Goal: Check status: Check status

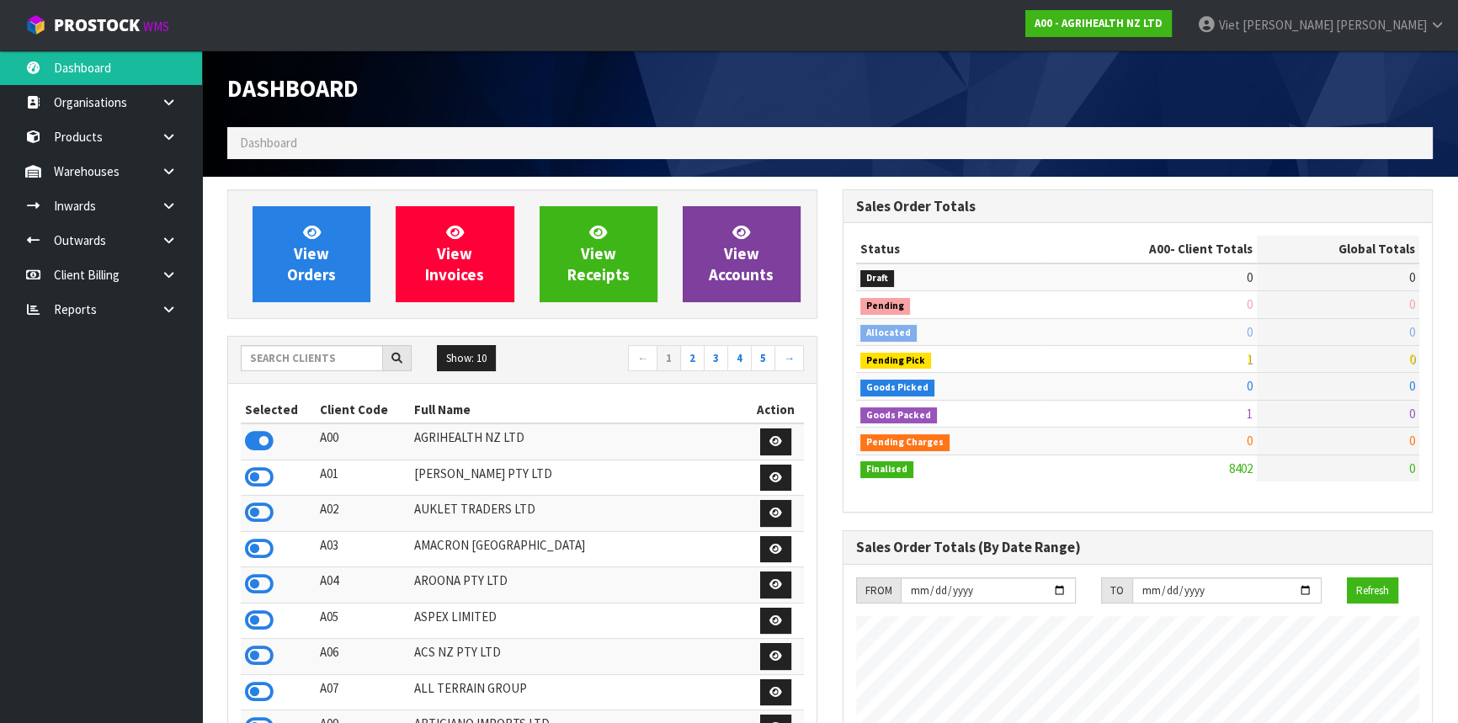
scroll to position [1273, 615]
click at [326, 346] on input "text" at bounding box center [312, 358] width 142 height 26
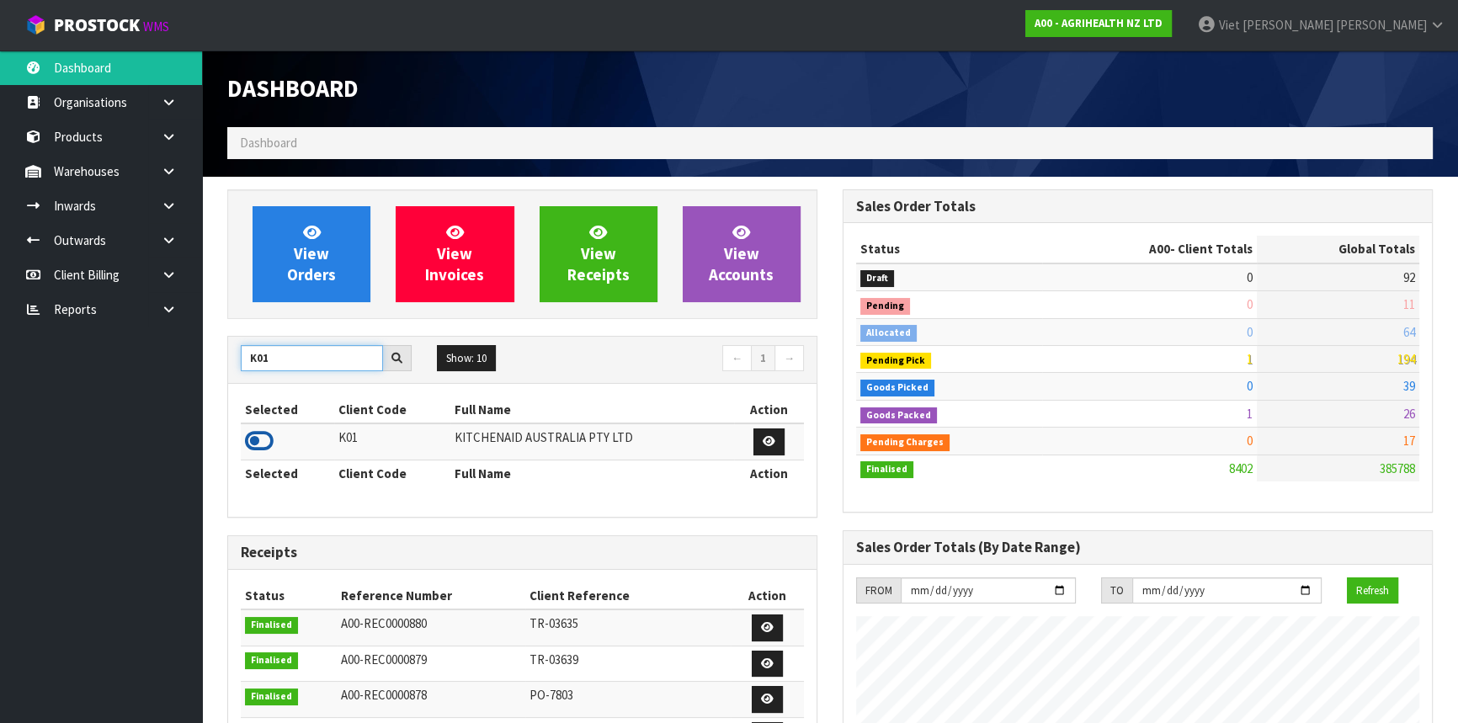
type input "K01"
click at [265, 447] on icon at bounding box center [259, 441] width 29 height 25
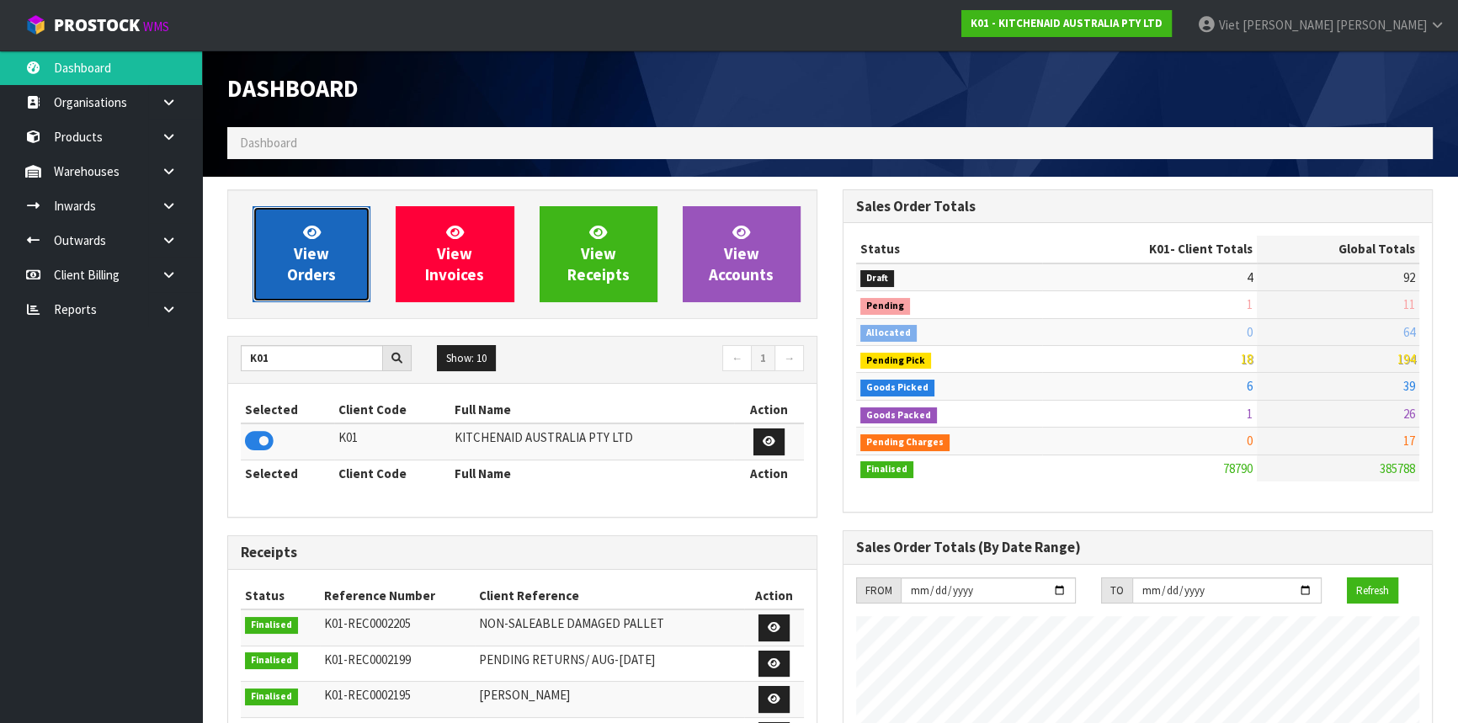
click at [313, 269] on span "View Orders" at bounding box center [311, 253] width 49 height 63
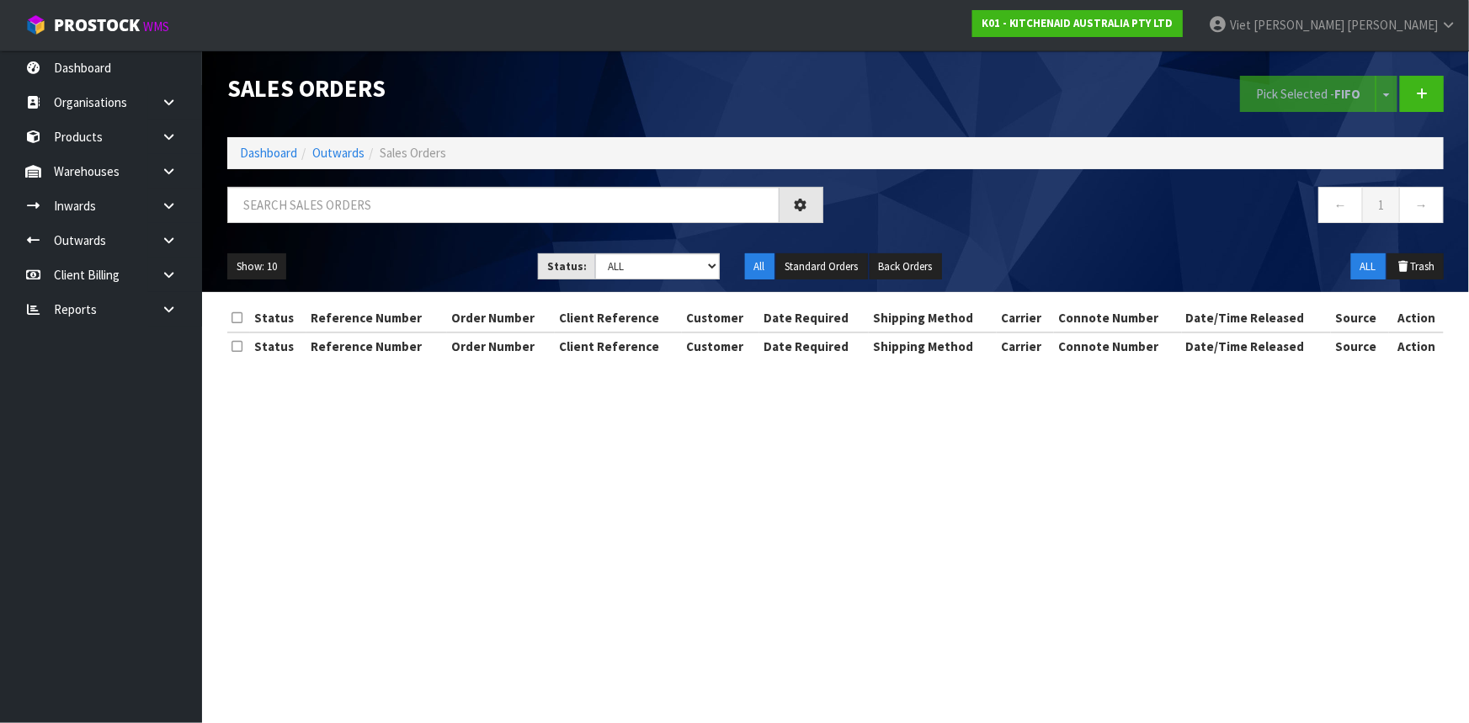
click at [1062, 243] on div "Show: 10 5 10 25 50 Status: Draft Pending Allocated Pending Pick Goods Picked G…" at bounding box center [836, 267] width 1242 height 52
click at [733, 199] on input "text" at bounding box center [503, 205] width 552 height 36
click at [1097, 229] on div "← 1 →" at bounding box center [1146, 214] width 621 height 54
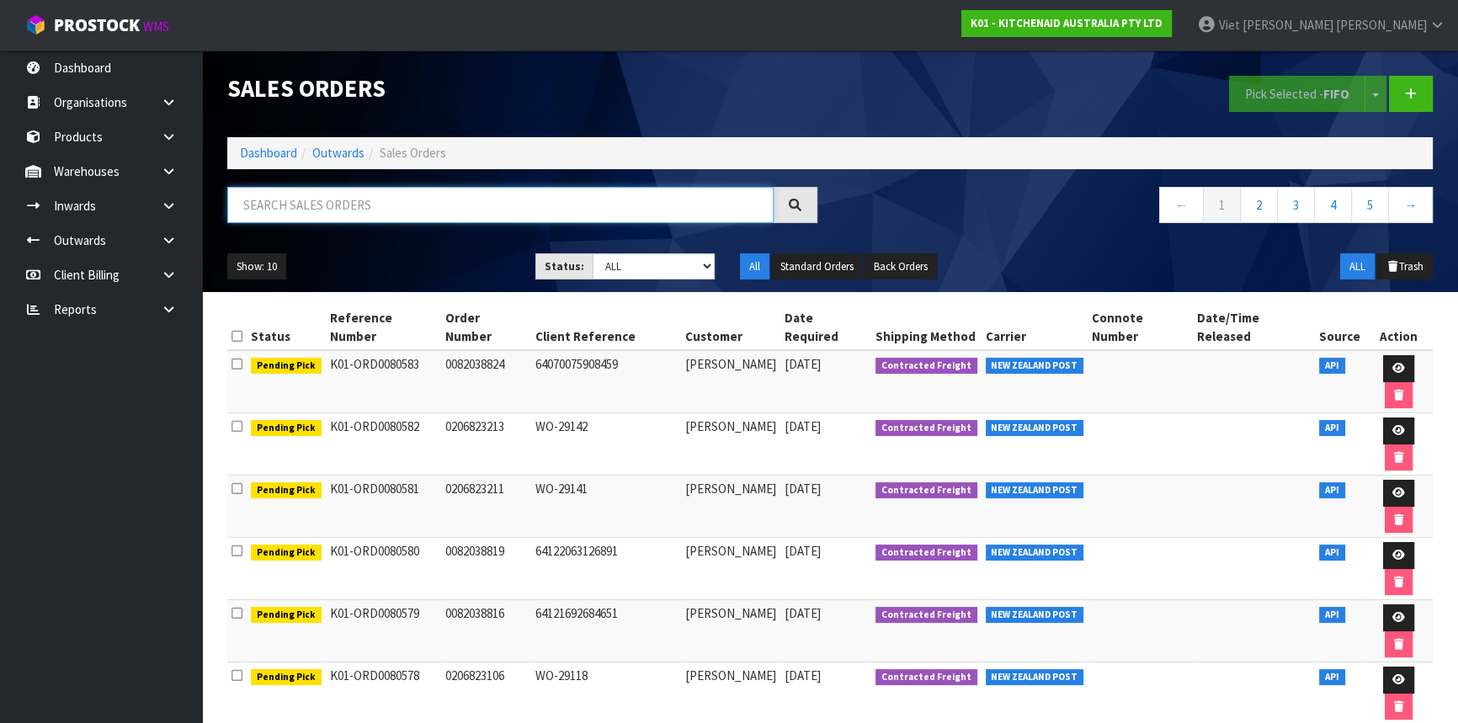
click at [577, 194] on input "text" at bounding box center [500, 205] width 547 height 36
type input "JOB-0417365"
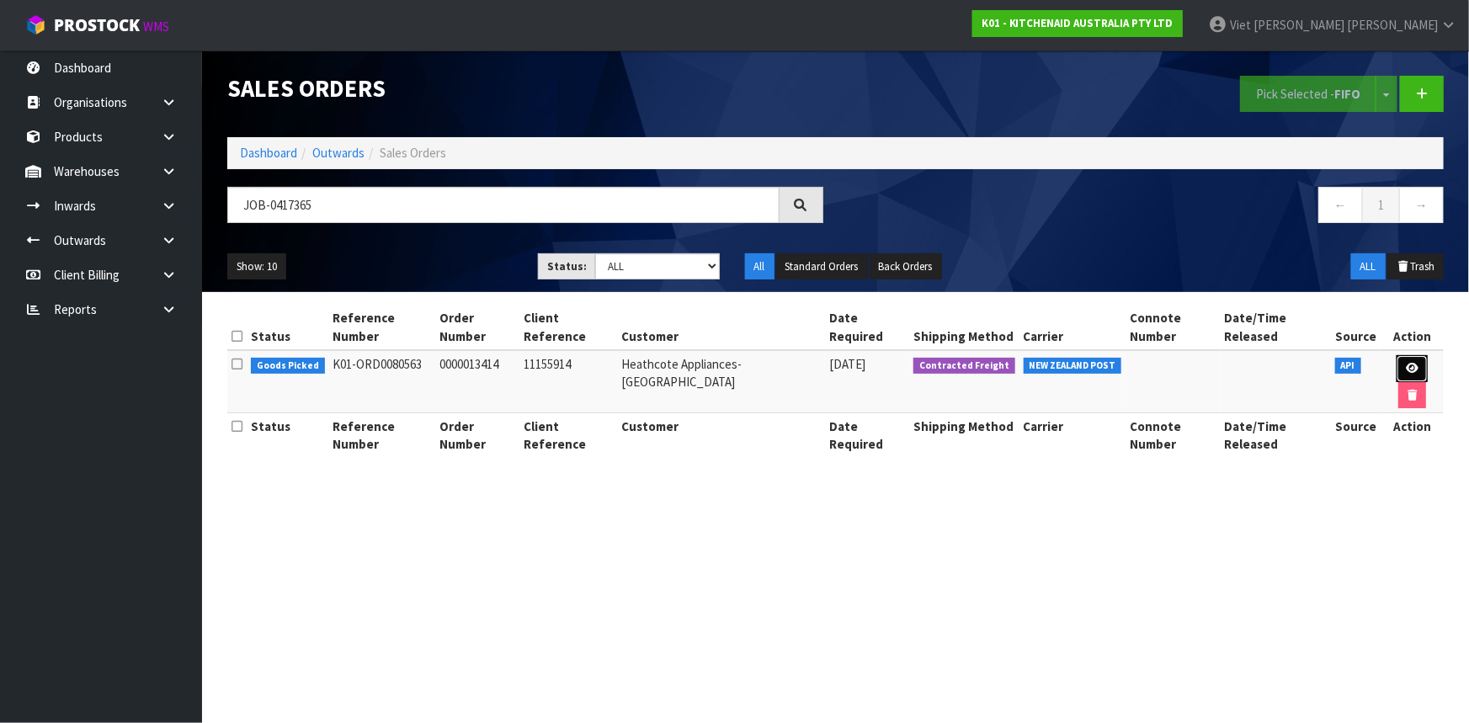
click at [1406, 363] on icon at bounding box center [1412, 368] width 13 height 11
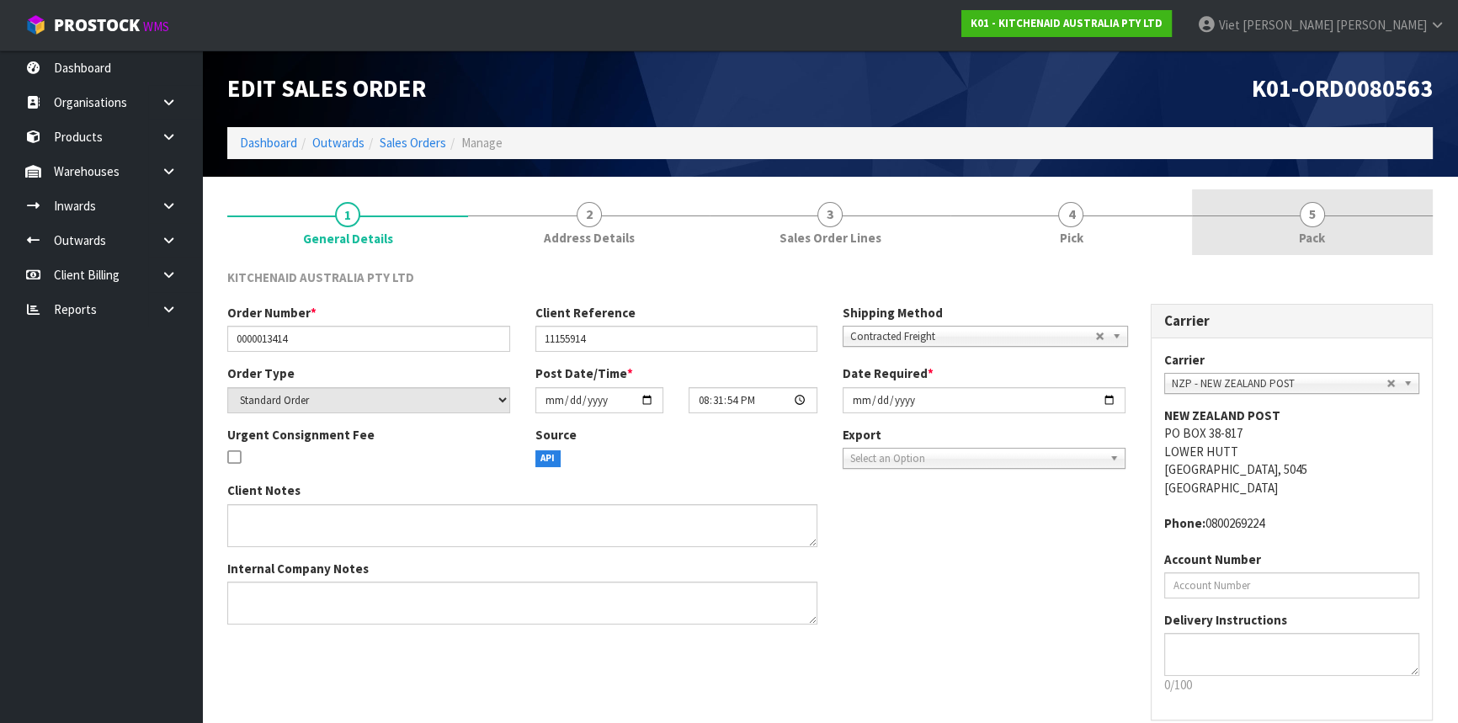
click at [1305, 237] on span "Pack" at bounding box center [1312, 238] width 26 height 18
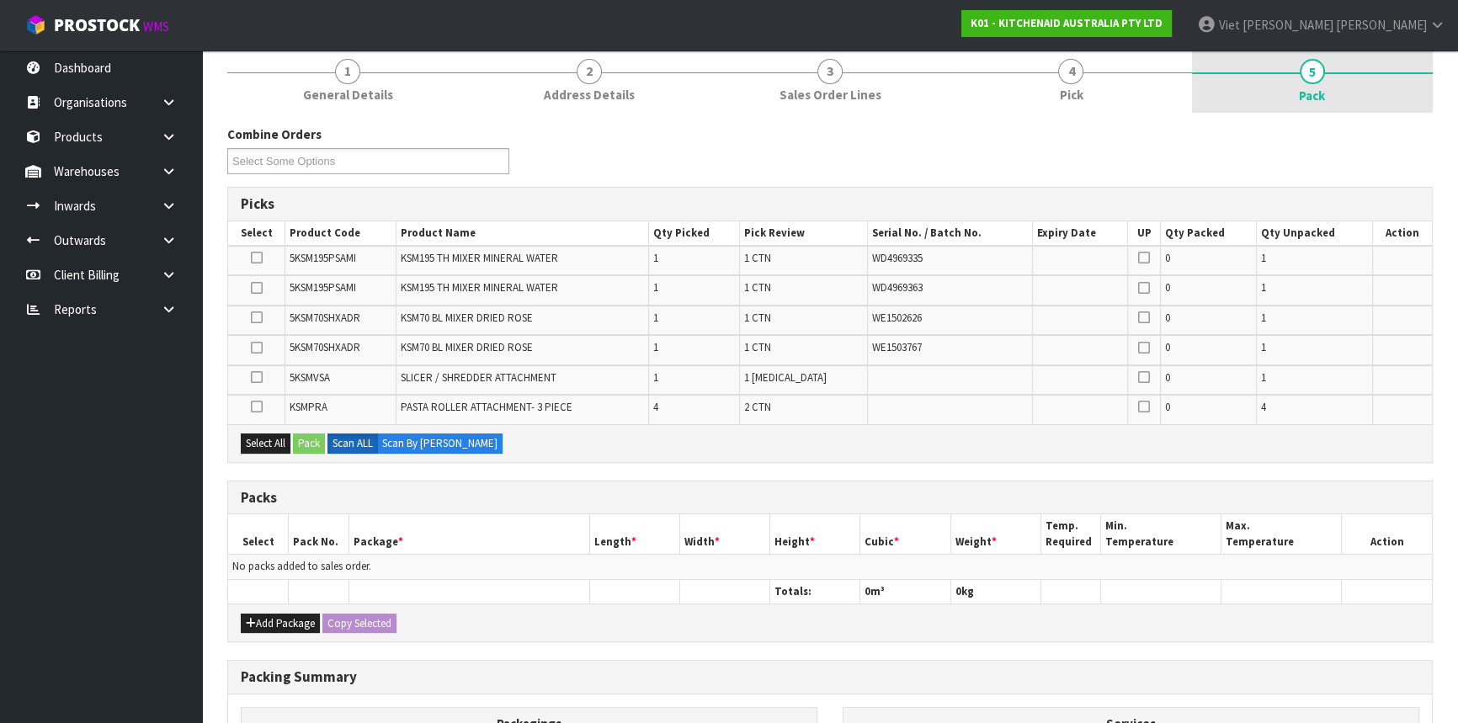
scroll to position [152, 0]
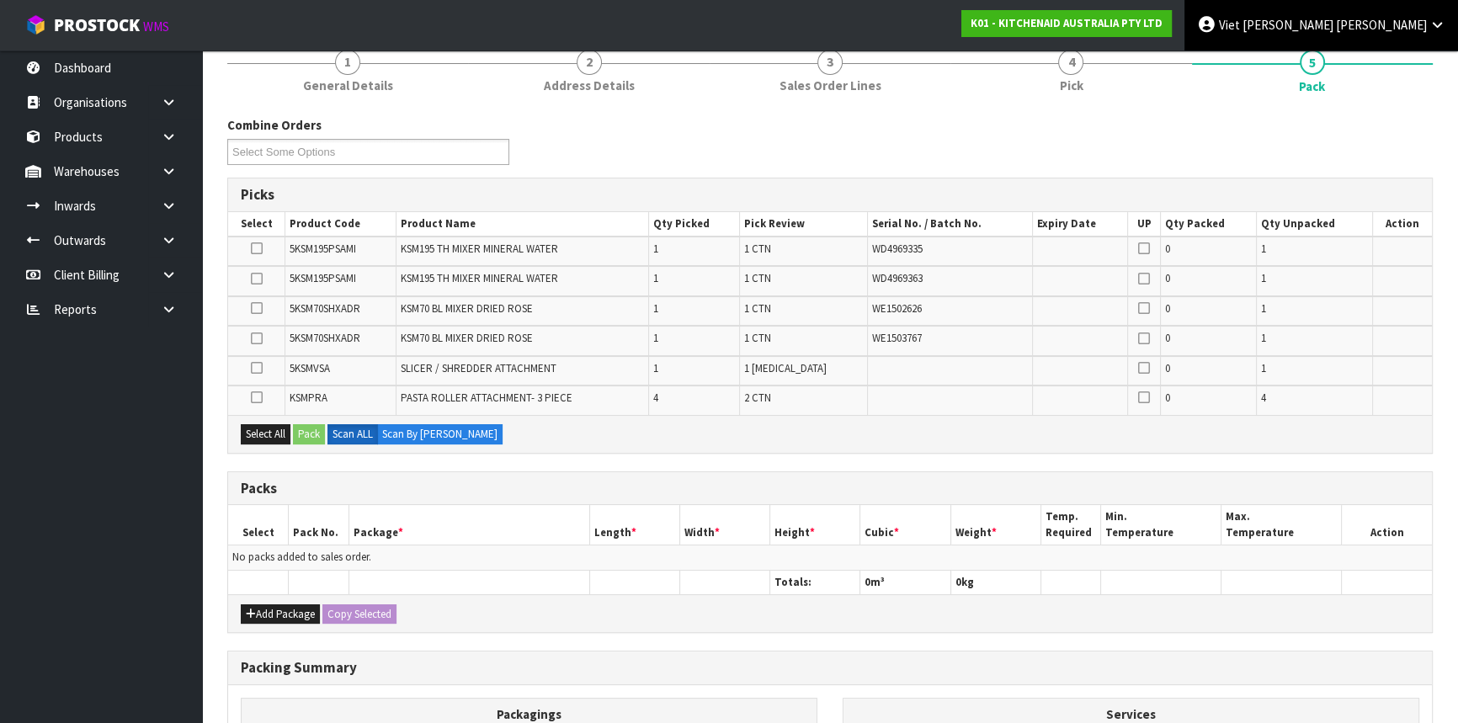
click at [1430, 22] on icon at bounding box center [1438, 25] width 16 height 13
click at [1411, 60] on link "Logout" at bounding box center [1391, 67] width 133 height 23
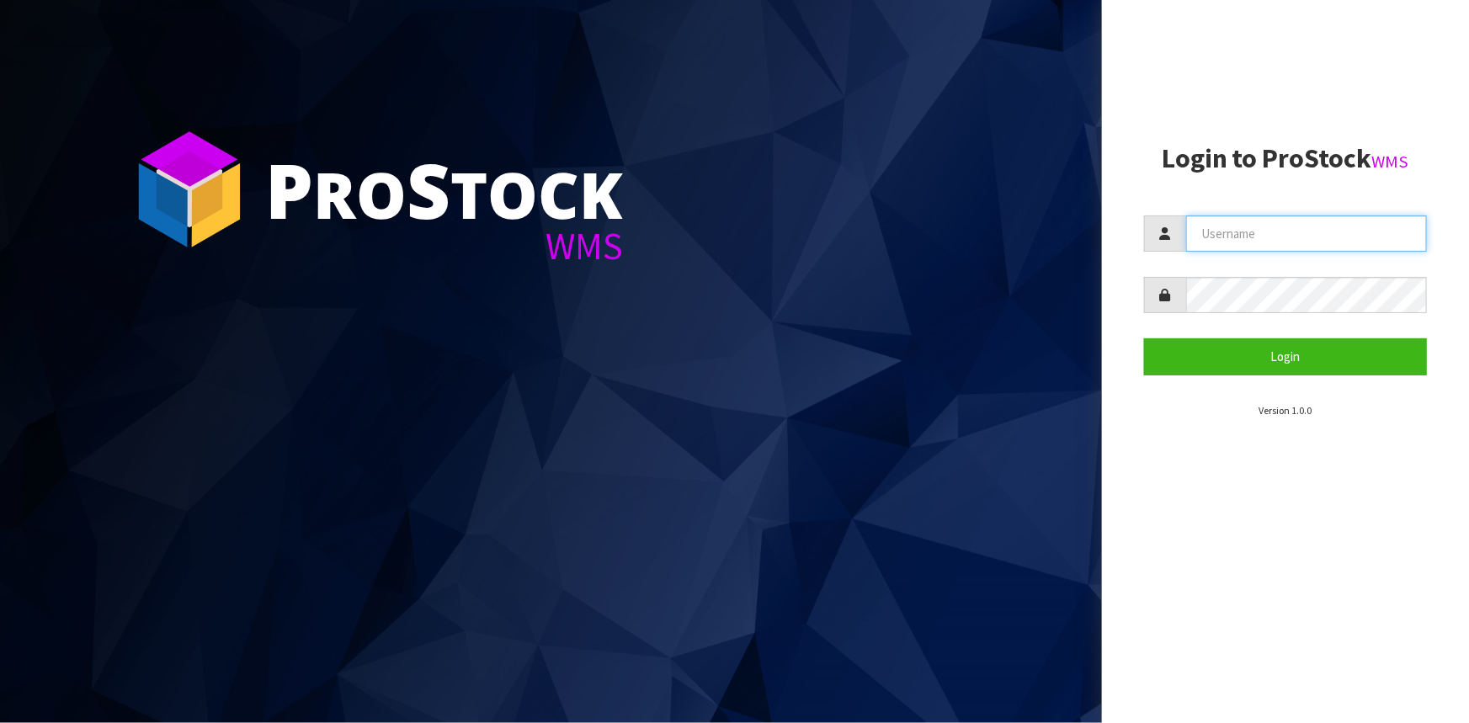
click at [1221, 242] on input "text" at bounding box center [1306, 234] width 241 height 36
type input "LIYA"
click at [1144, 339] on button "Login" at bounding box center [1285, 357] width 283 height 36
